Goal: Transaction & Acquisition: Purchase product/service

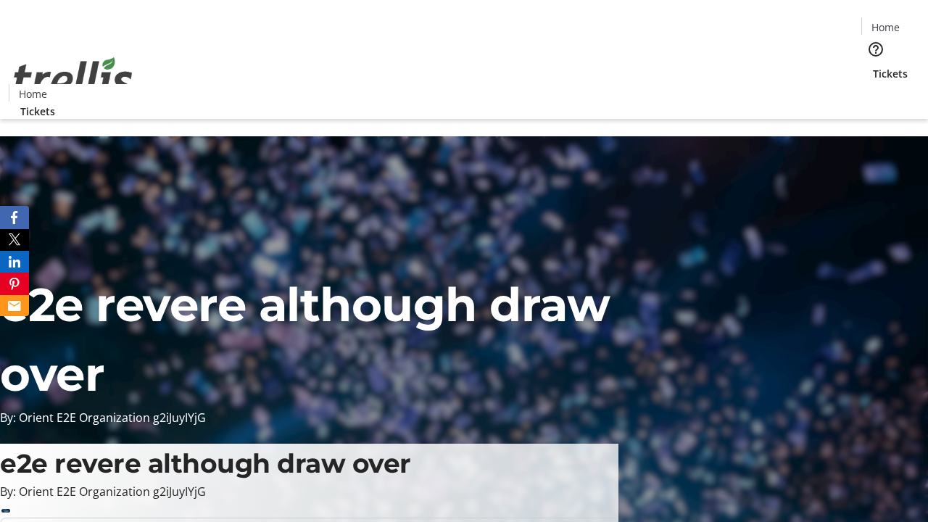
click at [873, 66] on span "Tickets" at bounding box center [890, 73] width 35 height 15
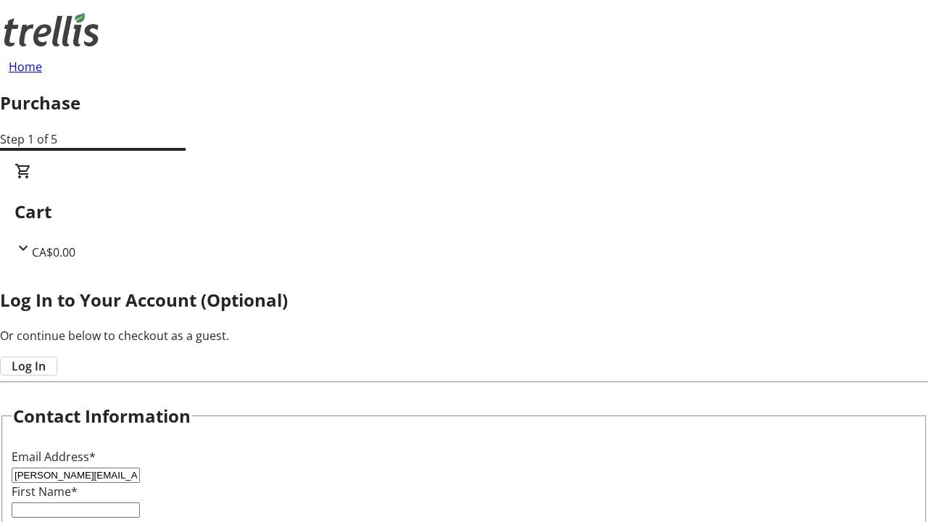
type input "[PERSON_NAME][EMAIL_ADDRESS][DOMAIN_NAME]"
type input "[PERSON_NAME]"
type input "Frami"
